Goal: Obtain resource: Download file/media

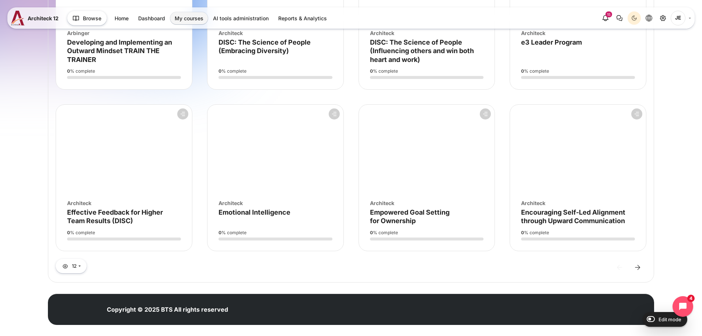
scroll to position [355, 0]
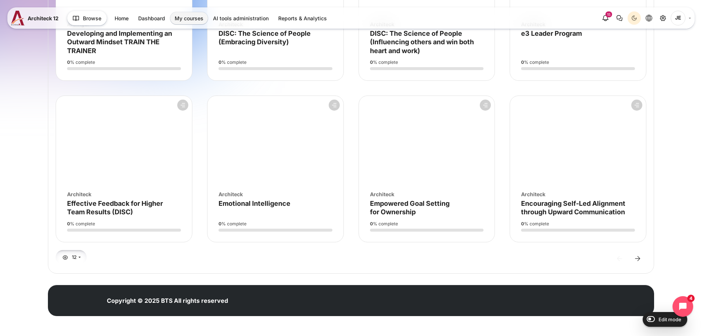
click at [76, 259] on button "12" at bounding box center [71, 257] width 31 height 14
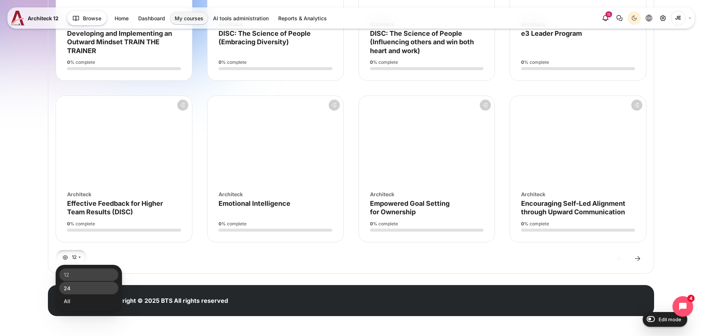
click at [74, 287] on link "24" at bounding box center [88, 288] width 59 height 13
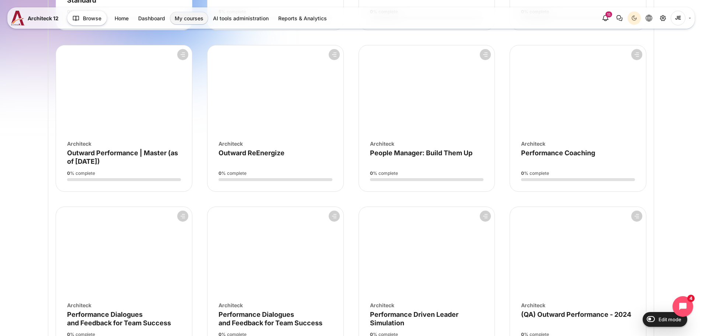
scroll to position [848, 0]
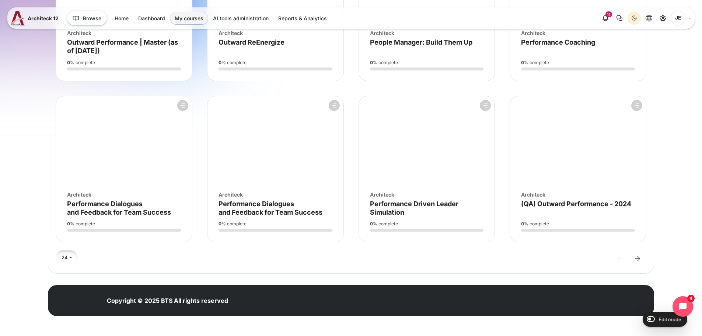
click at [74, 259] on button "24" at bounding box center [67, 257] width 22 height 14
click at [73, 299] on link "All" at bounding box center [88, 301] width 59 height 13
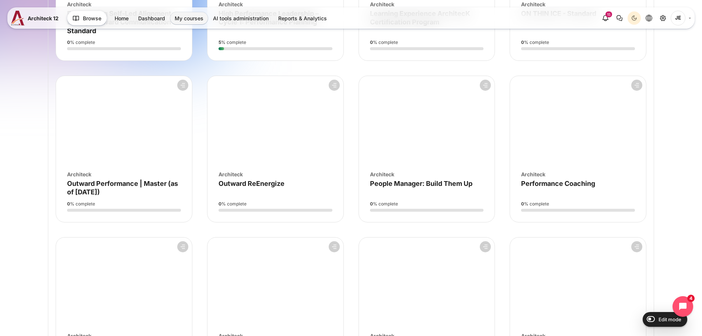
scroll to position [670, 0]
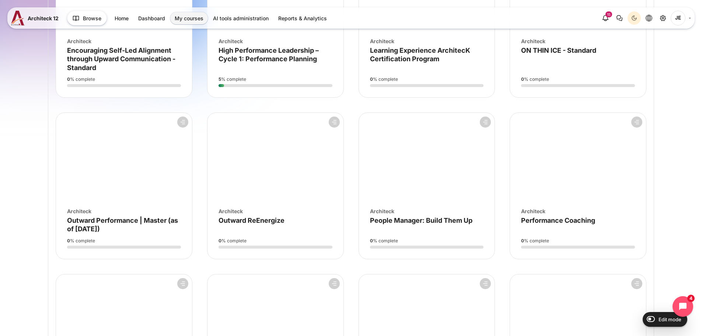
click at [136, 153] on figure "Course overview" at bounding box center [124, 157] width 136 height 88
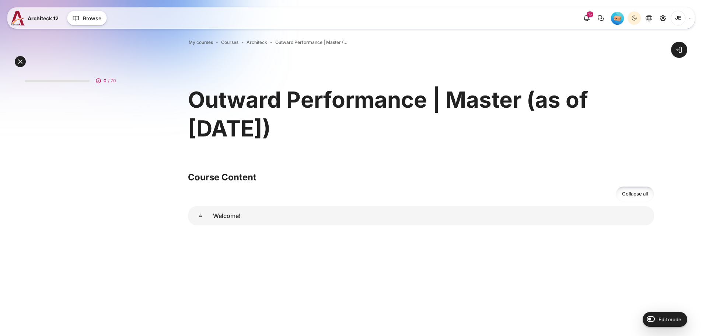
click at [20, 62] on button at bounding box center [20, 61] width 11 height 11
click at [305, 107] on h1 "Outward Performance | Master (as of [DATE])" at bounding box center [421, 114] width 466 height 58
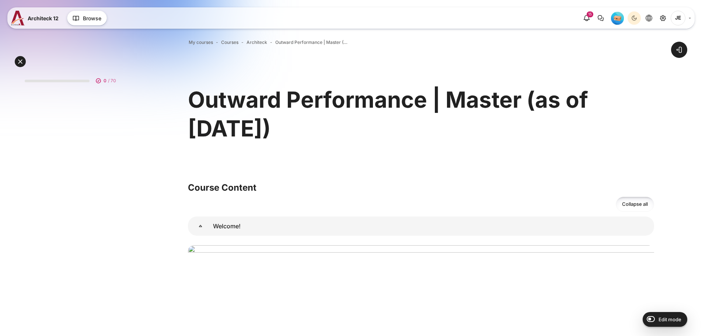
click at [249, 88] on link "Groups" at bounding box center [236, 85] width 27 height 12
click at [20, 63] on div "Expand all Collapse all" at bounding box center [72, 61] width 118 height 16
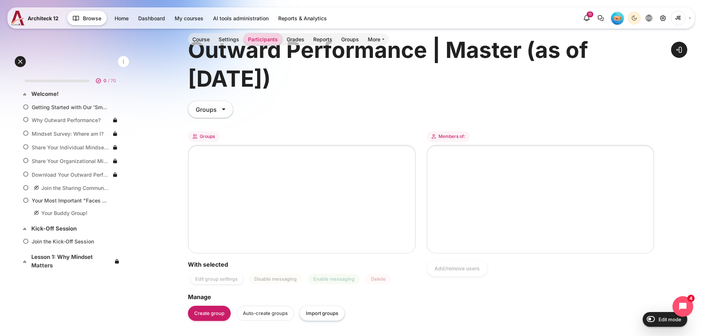
scroll to position [37, 0]
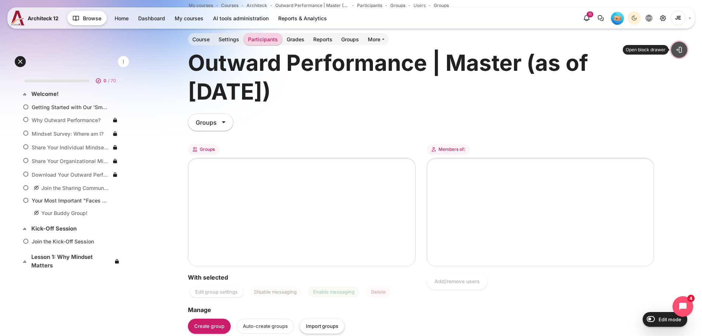
click at [682, 49] on button "Open block drawer" at bounding box center [679, 50] width 16 height 16
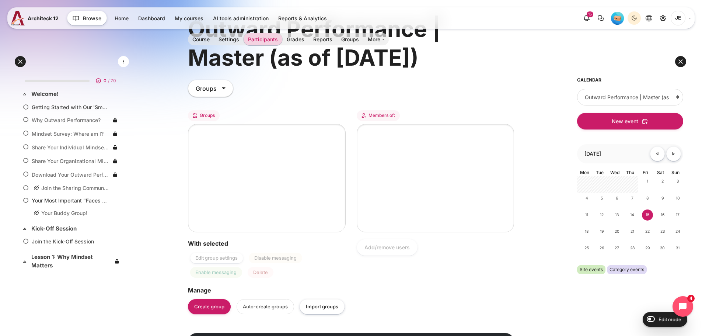
scroll to position [0, 0]
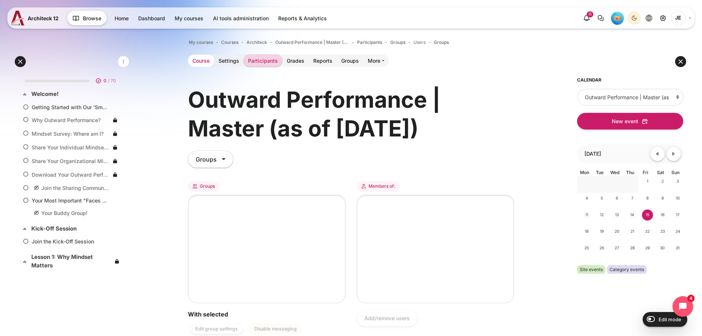
click at [201, 60] on link "Course" at bounding box center [201, 61] width 26 height 12
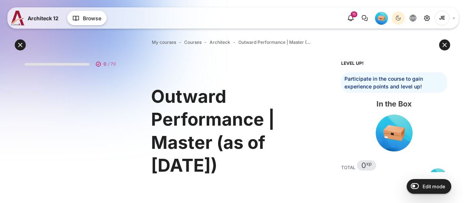
scroll to position [556, 0]
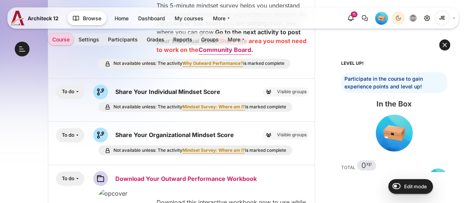
click at [92, 171] on div "To do You must" at bounding box center [181, 178] width 255 height 15
click at [107, 171] on img "Content" at bounding box center [100, 178] width 15 height 15
click at [141, 175] on link "Download Your Outward Performance Workbook Folder" at bounding box center [186, 178] width 142 height 7
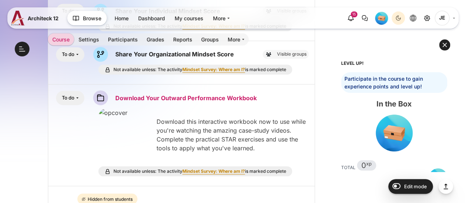
scroll to position [56, 0]
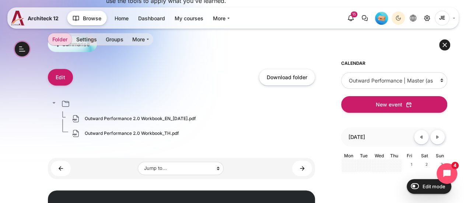
scroll to position [184, 0]
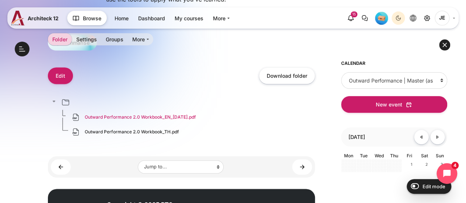
click at [144, 116] on link "Outward Performance 2.0 Workbook_EN_[DATE].pdf" at bounding box center [140, 117] width 111 height 7
